Goal: Check status: Check status

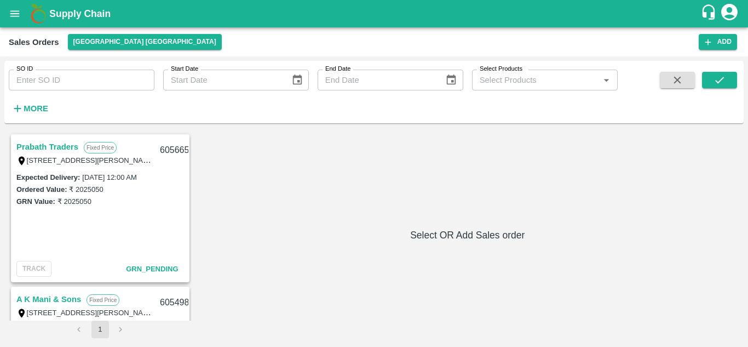
scroll to position [89, 0]
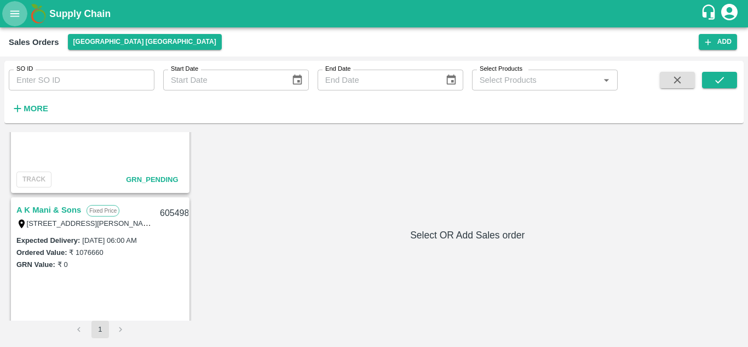
click at [14, 15] on icon "open drawer" at bounding box center [15, 14] width 12 height 12
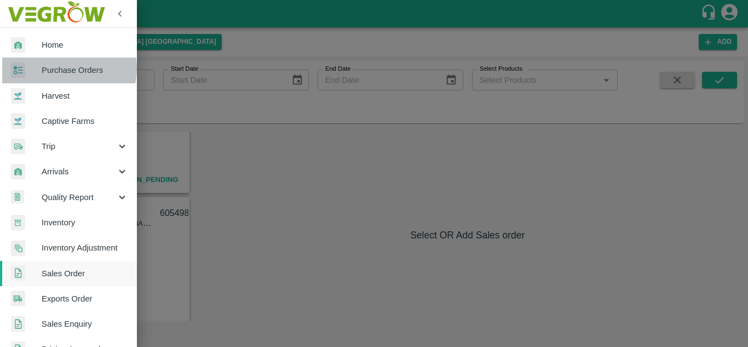
click at [66, 68] on span "Purchase Orders" at bounding box center [85, 70] width 86 height 12
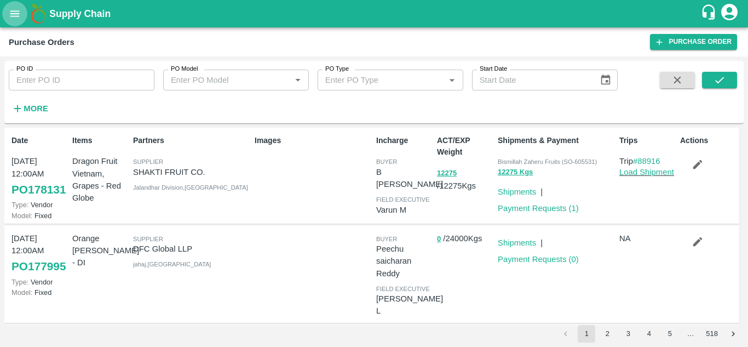
click at [18, 14] on icon "open drawer" at bounding box center [14, 13] width 9 height 6
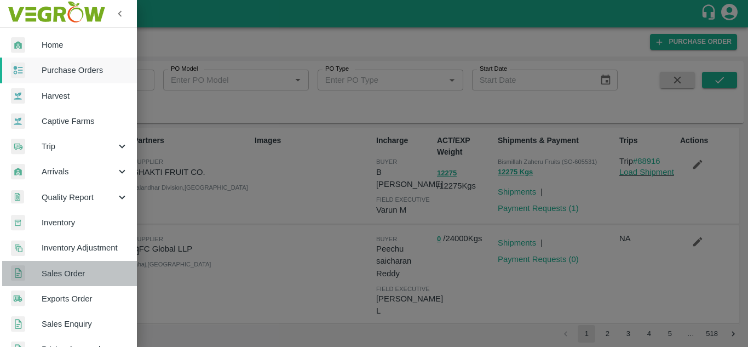
click at [78, 274] on span "Sales Order" at bounding box center [85, 273] width 86 height 12
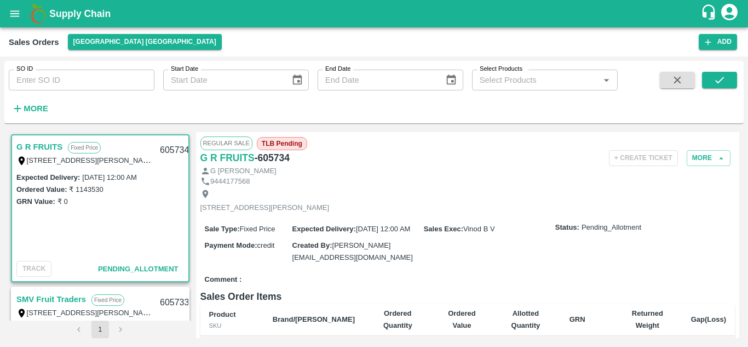
click at [2, 1] on button "open drawer" at bounding box center [14, 13] width 25 height 25
